Goal: Task Accomplishment & Management: Use online tool/utility

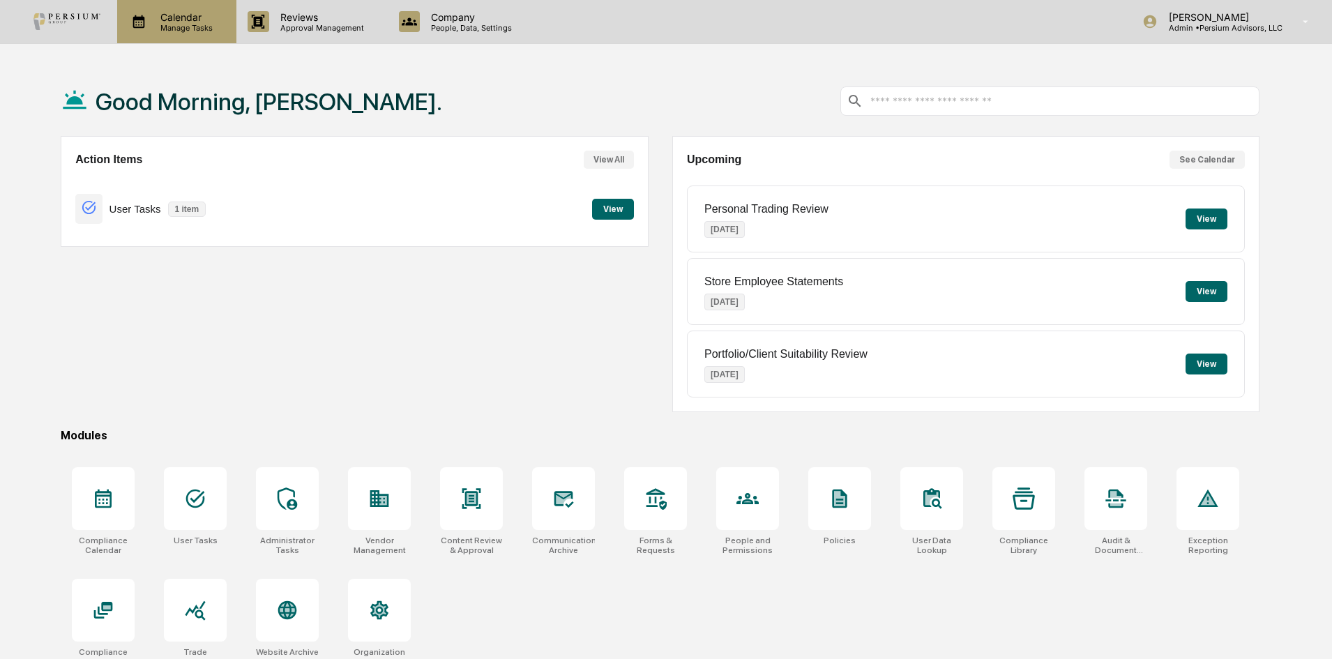
click at [202, 31] on p "Manage Tasks" at bounding box center [184, 28] width 70 height 10
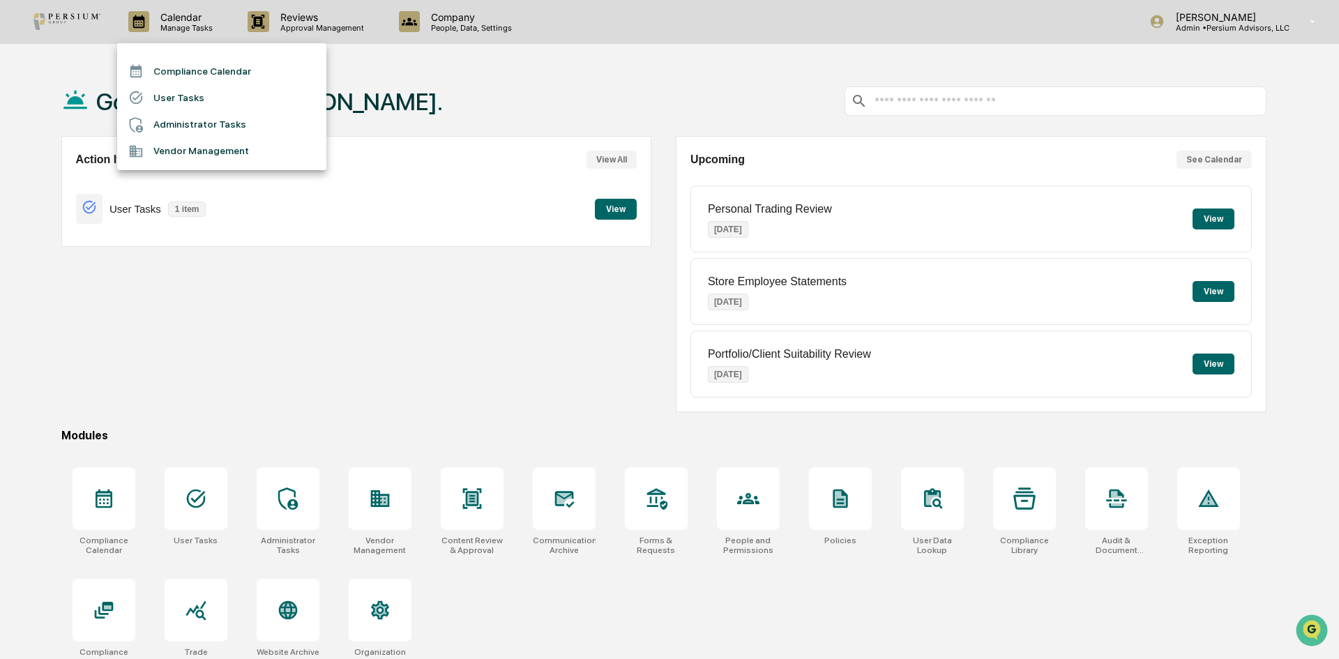
click at [182, 122] on li "Administrator Tasks" at bounding box center [221, 125] width 209 height 27
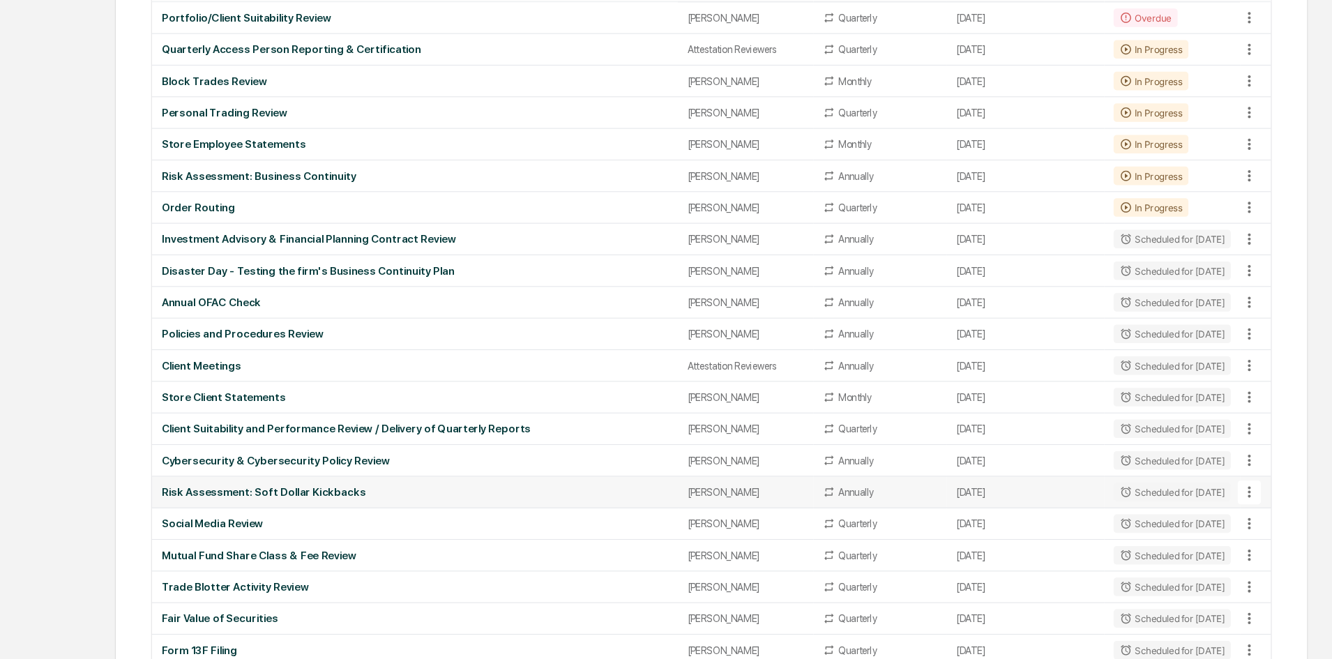
scroll to position [109, 0]
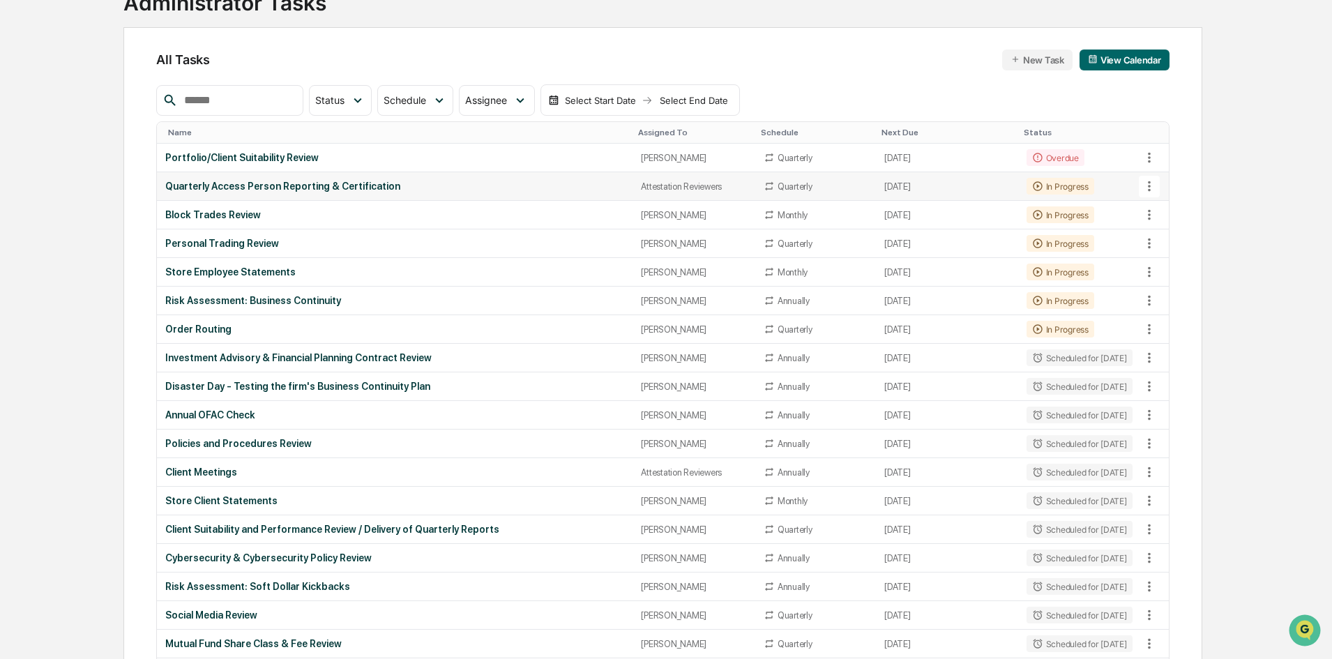
click at [232, 178] on td "Quarterly Access Person Reporting & Certification" at bounding box center [395, 186] width 476 height 29
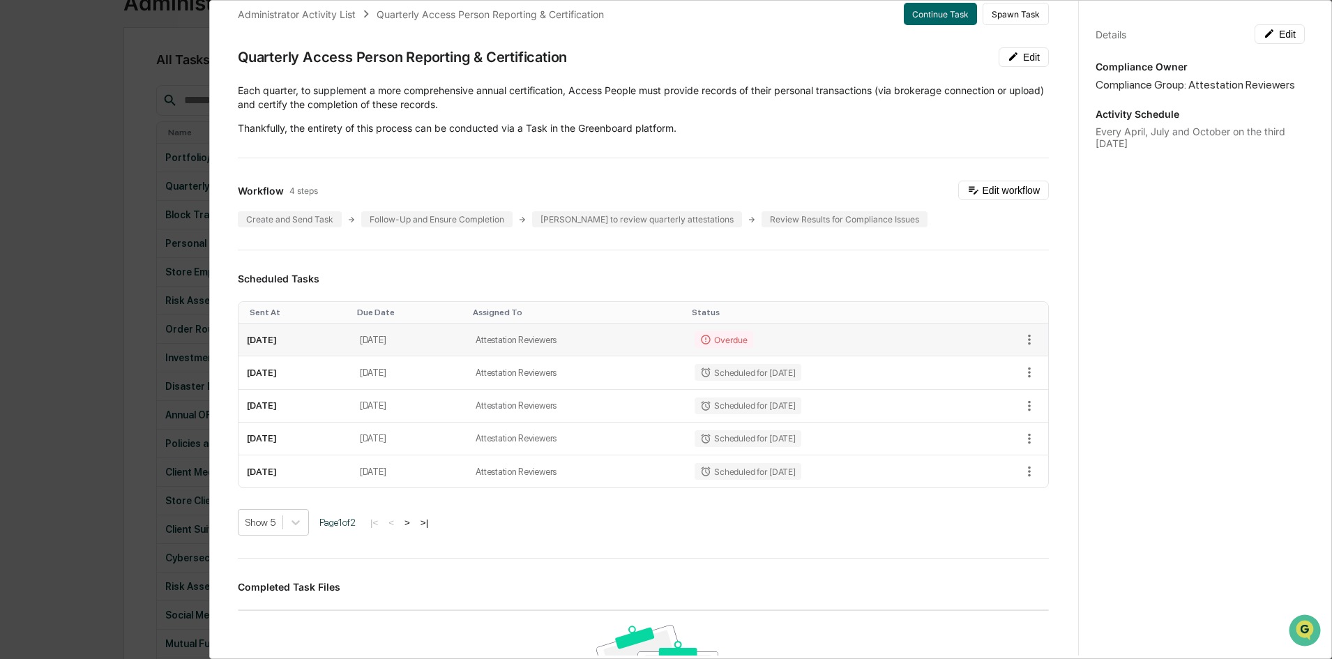
scroll to position [0, 0]
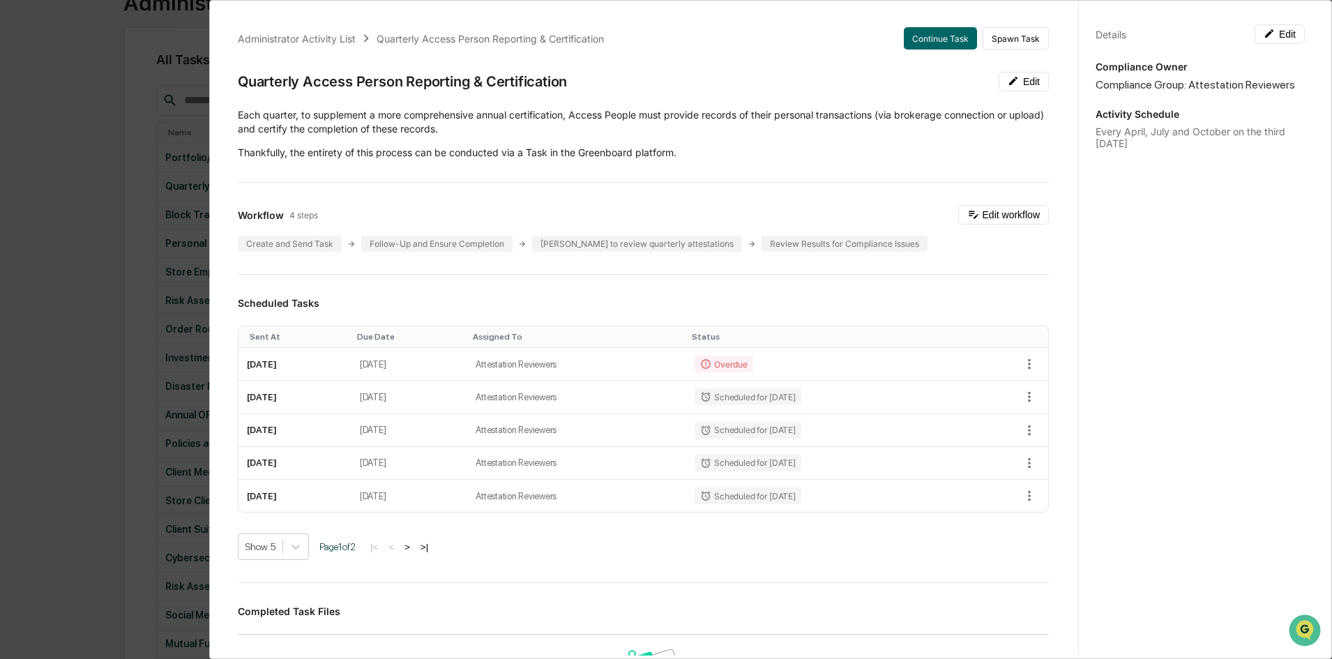
click at [77, 210] on div "Administrator Activity List Quarterly Access Person Reporting & Certification C…" at bounding box center [666, 329] width 1332 height 659
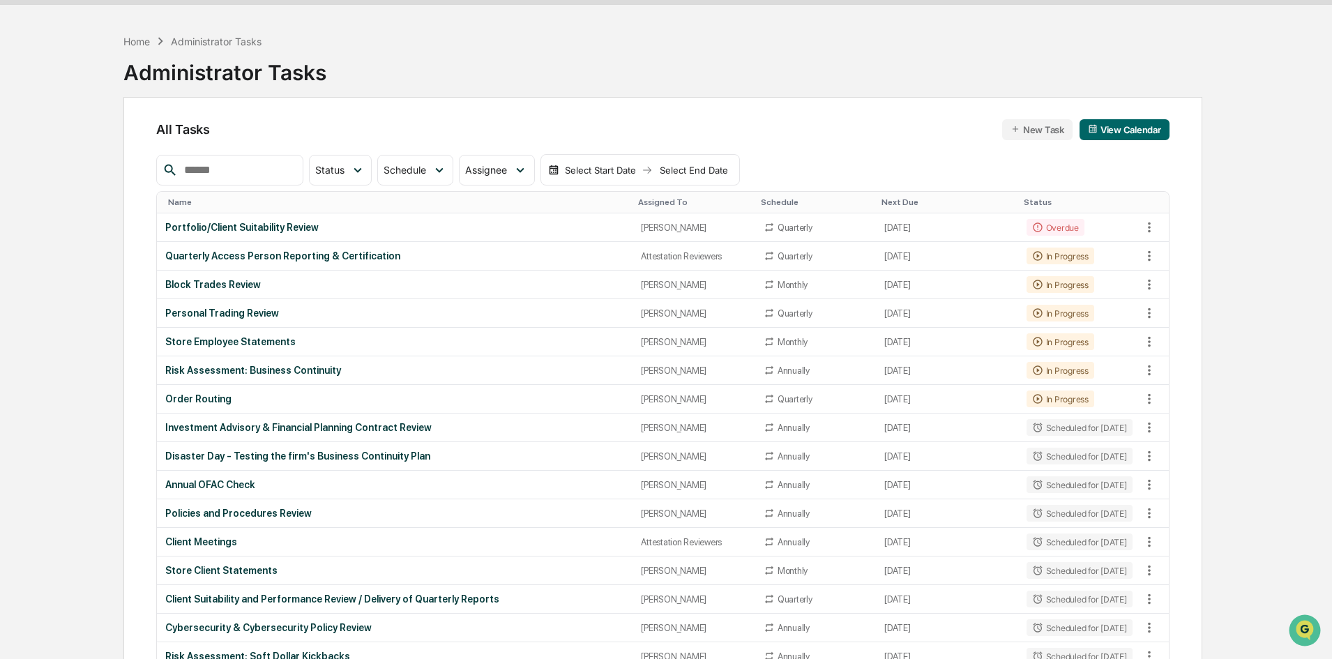
scroll to position [38, 0]
click at [195, 344] on div "Store Employee Statements" at bounding box center [394, 342] width 459 height 11
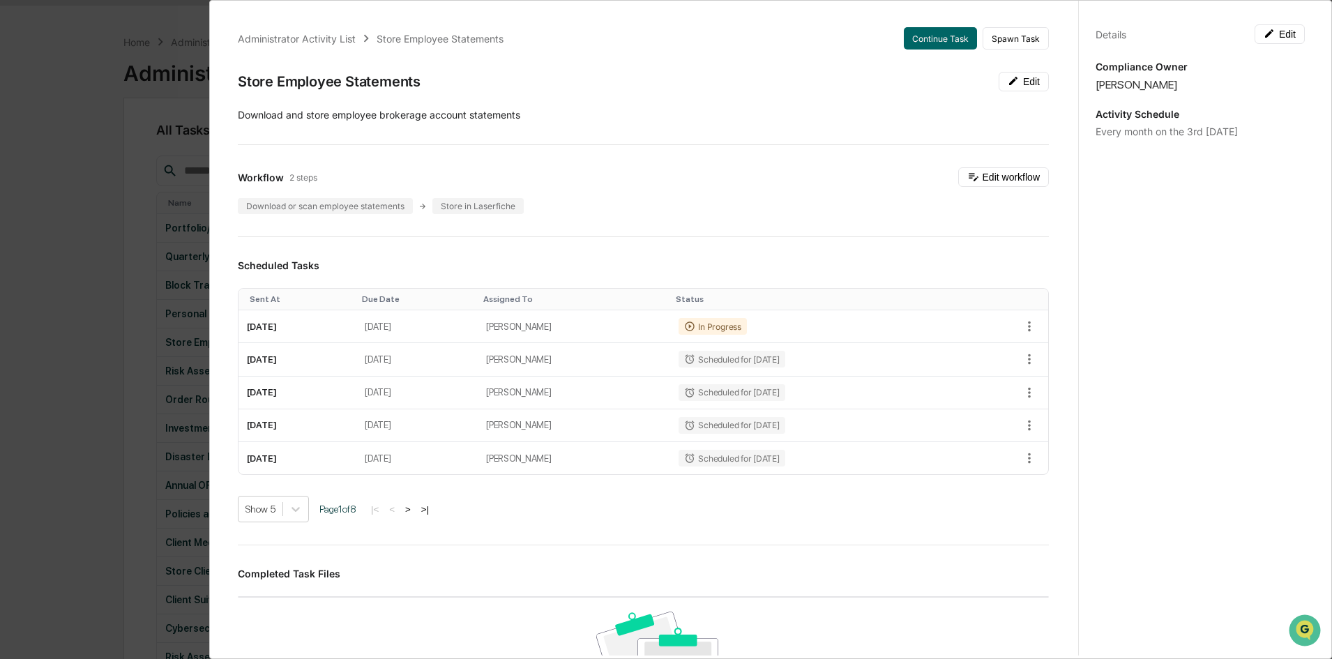
click at [122, 176] on div "Administrator Activity List Store Employee Statements Continue Task Spawn Task …" at bounding box center [666, 329] width 1332 height 659
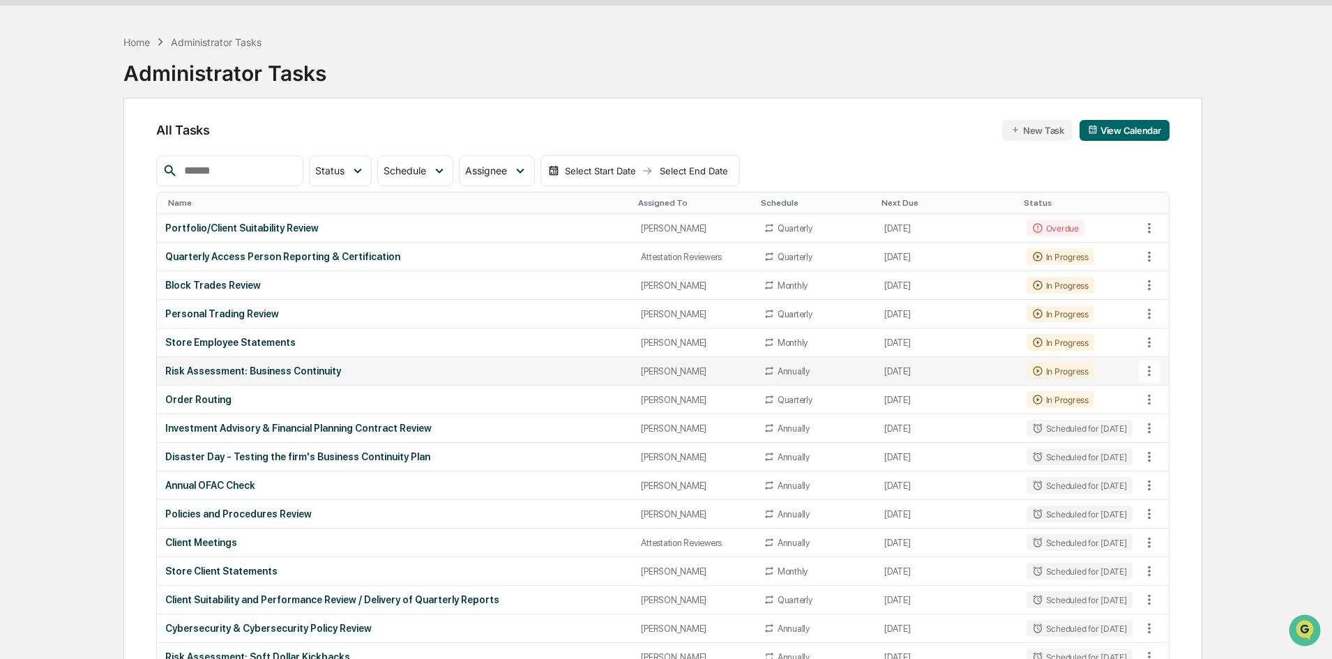
click at [200, 375] on div "Risk Assessment: Business Continuity" at bounding box center [394, 371] width 459 height 11
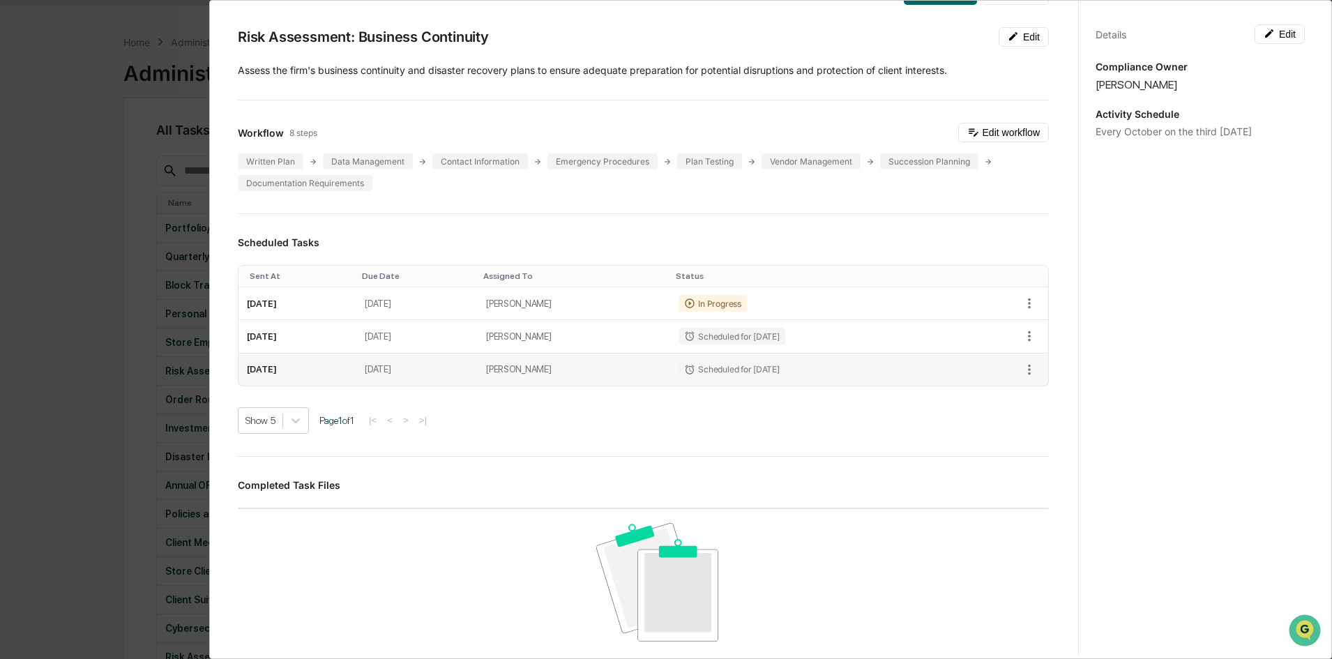
scroll to position [0, 0]
